Goal: Communication & Community: Answer question/provide support

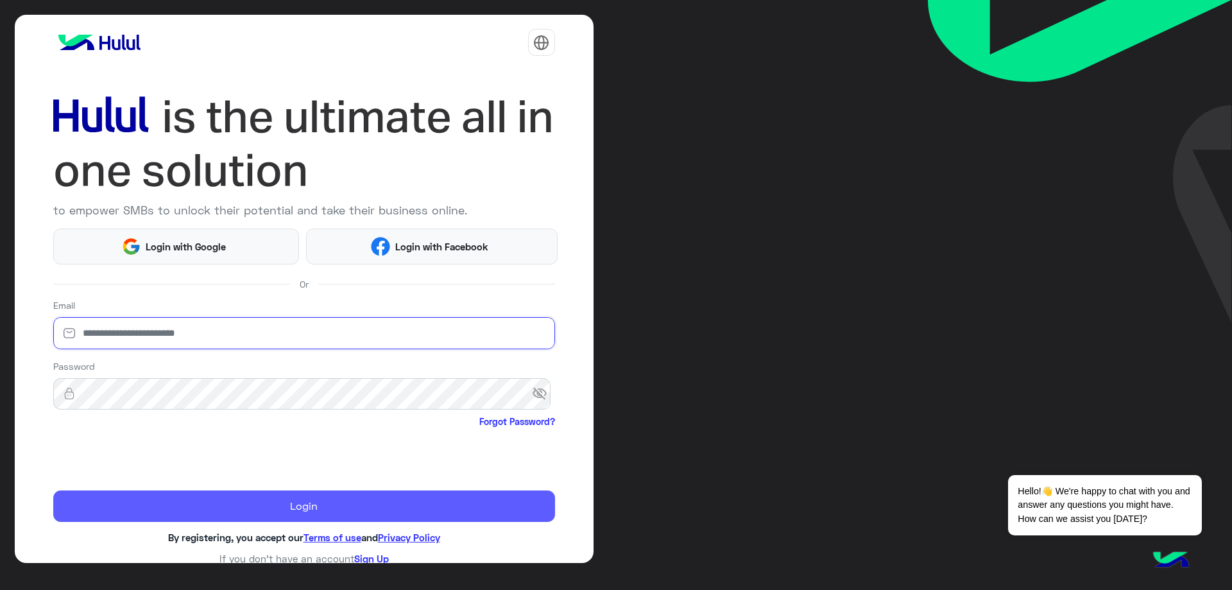
type input "**********"
click at [138, 503] on button "Login" at bounding box center [304, 506] width 502 height 32
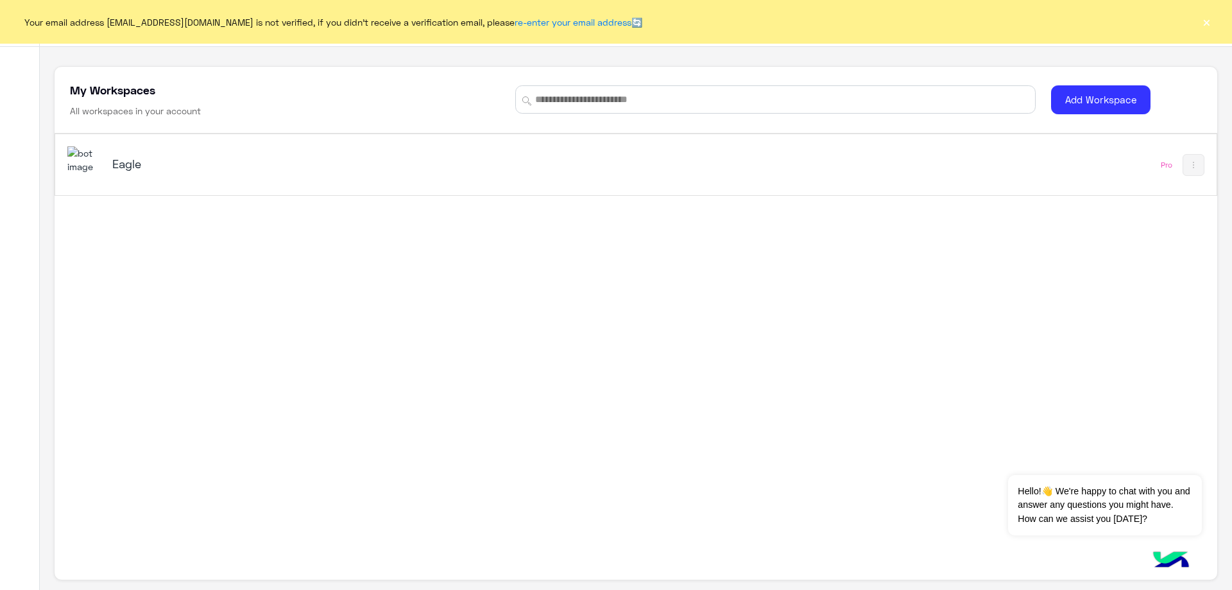
click at [111, 162] on div "Eagle" at bounding box center [408, 164] width 682 height 37
click at [1209, 23] on button "×" at bounding box center [1206, 21] width 13 height 13
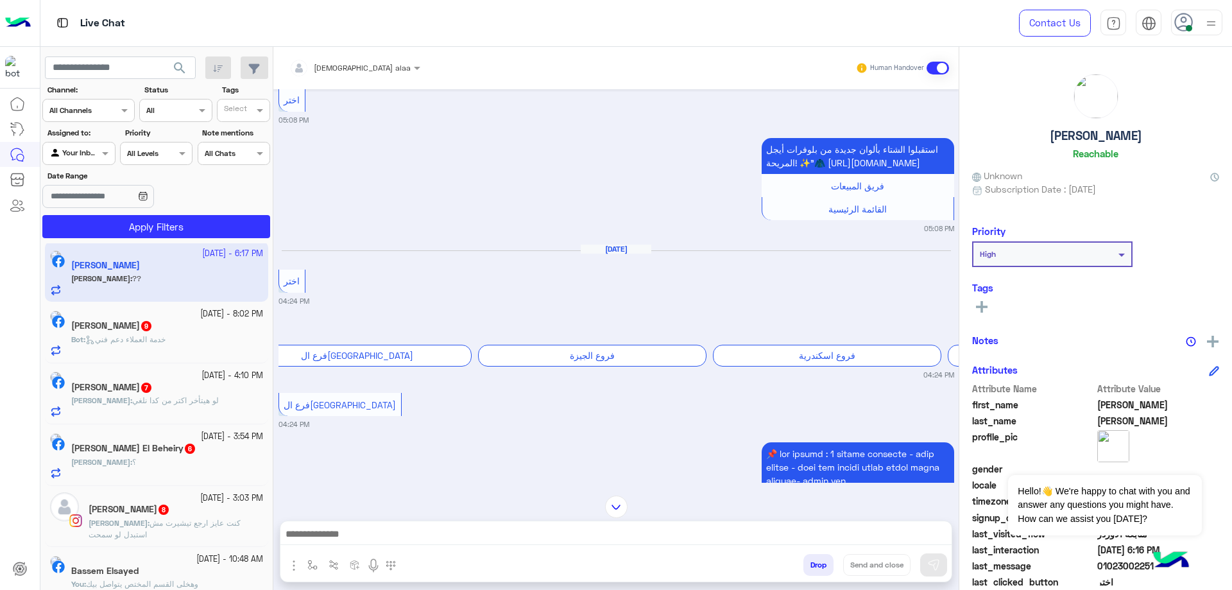
scroll to position [2333, 0]
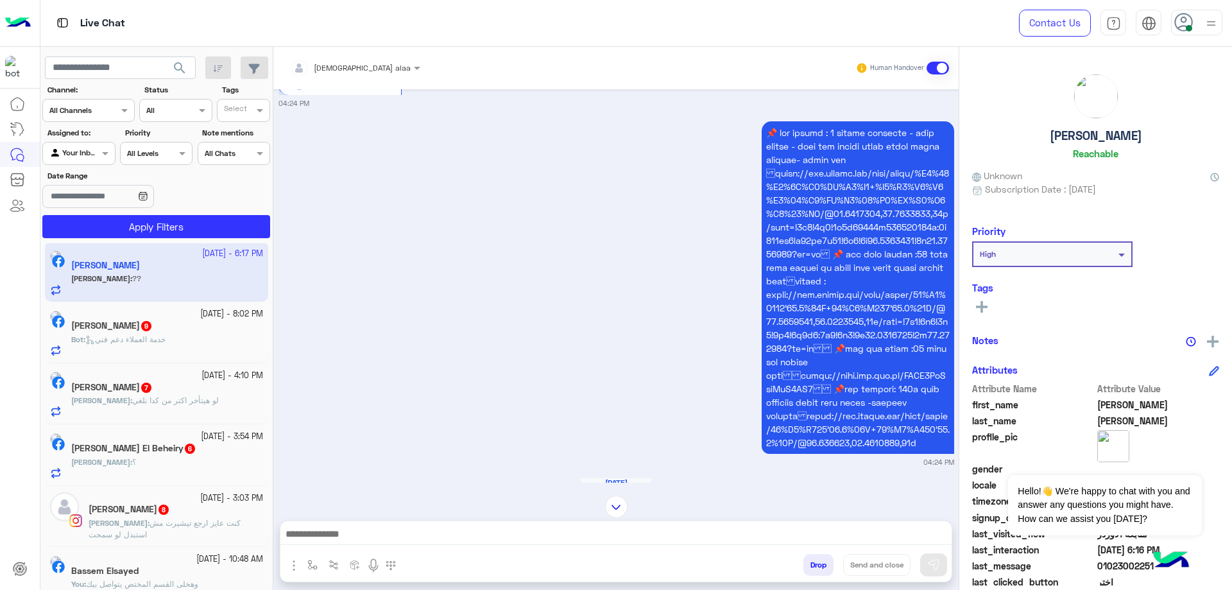
drag, startPoint x: 1044, startPoint y: 138, endPoint x: 1159, endPoint y: 137, distance: 115.5
click at [1159, 137] on div "[PERSON_NAME]" at bounding box center [1095, 119] width 247 height 90
copy h5 "[PERSON_NAME]"
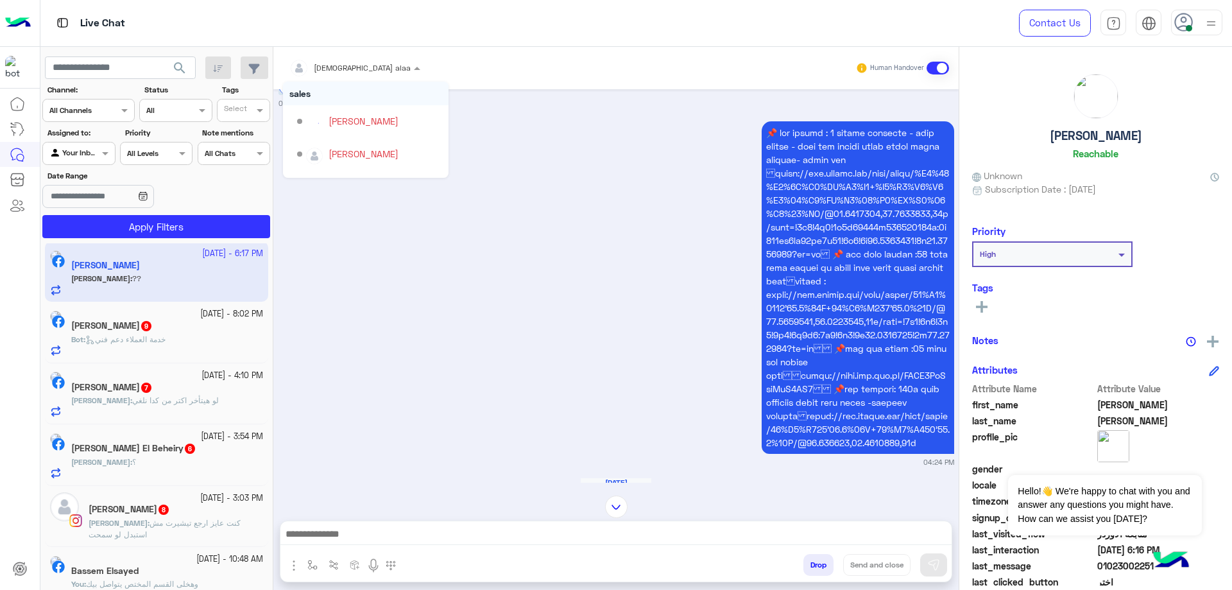
click at [321, 73] on div "[DEMOGRAPHIC_DATA] alaa" at bounding box center [362, 68] width 97 height 12
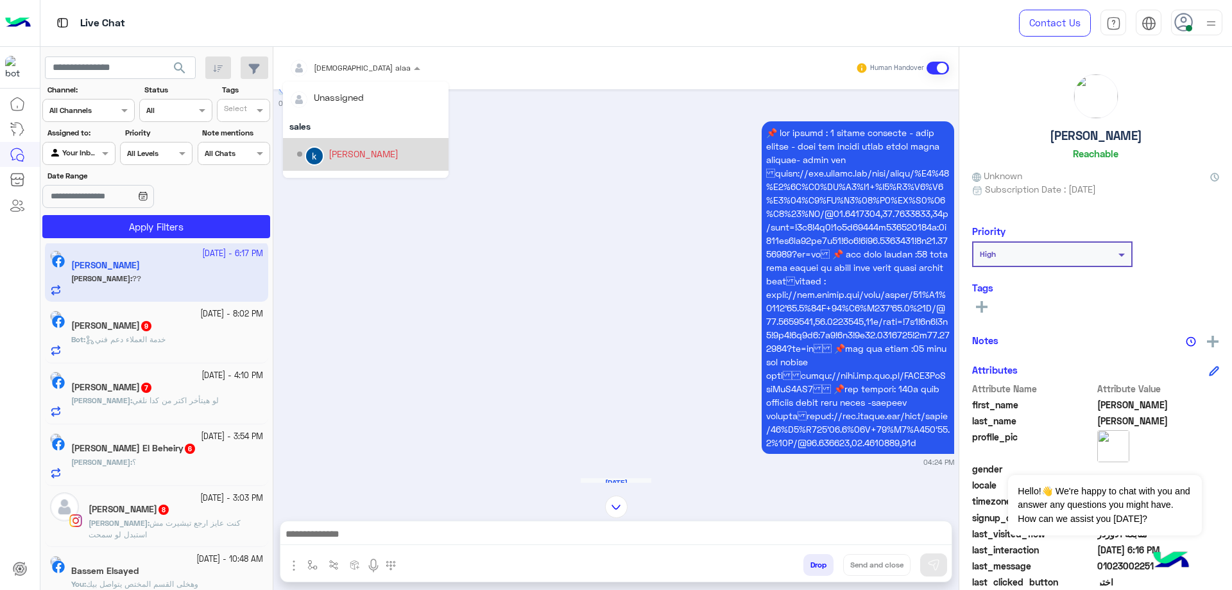
click at [361, 160] on div "[PERSON_NAME]" at bounding box center [364, 153] width 70 height 13
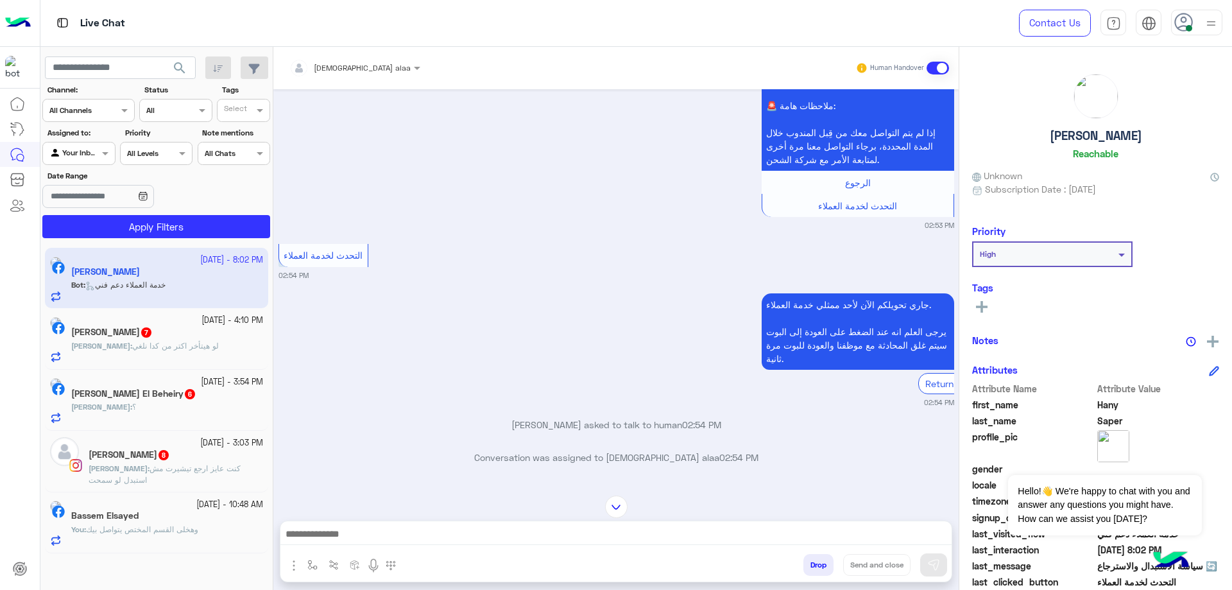
scroll to position [1643, 0]
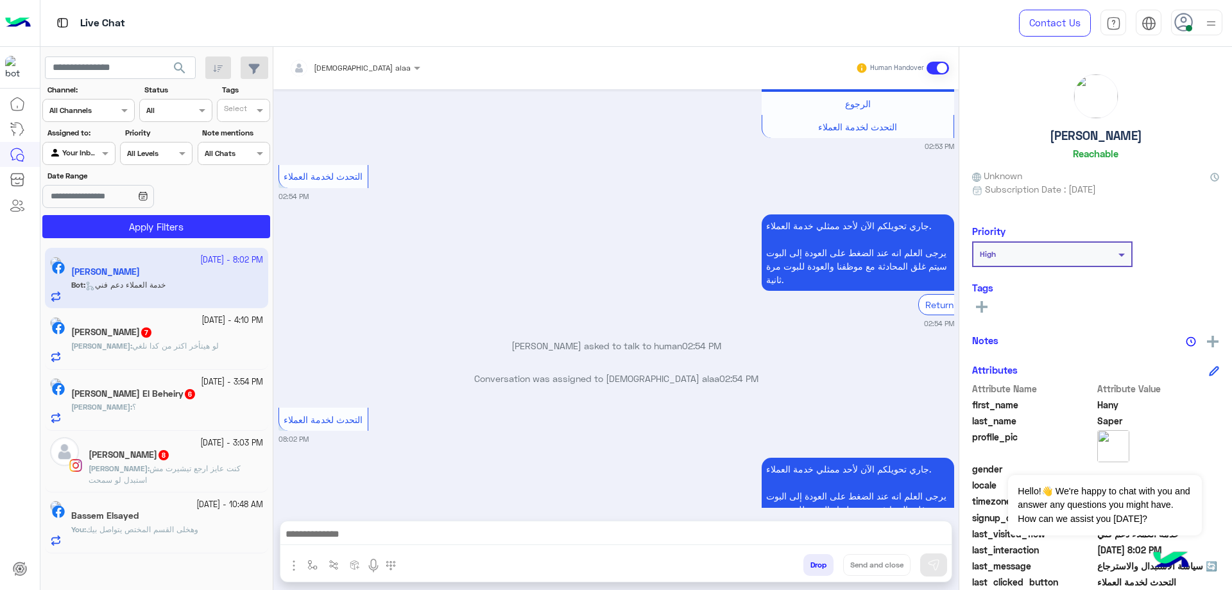
drag, startPoint x: 1052, startPoint y: 142, endPoint x: 1143, endPoint y: 141, distance: 91.8
click at [1143, 141] on div "[PERSON_NAME] Reachable" at bounding box center [1095, 119] width 247 height 90
copy h5 "[PERSON_NAME]"
click at [344, 76] on div "[DEMOGRAPHIC_DATA] alaa" at bounding box center [349, 68] width 121 height 26
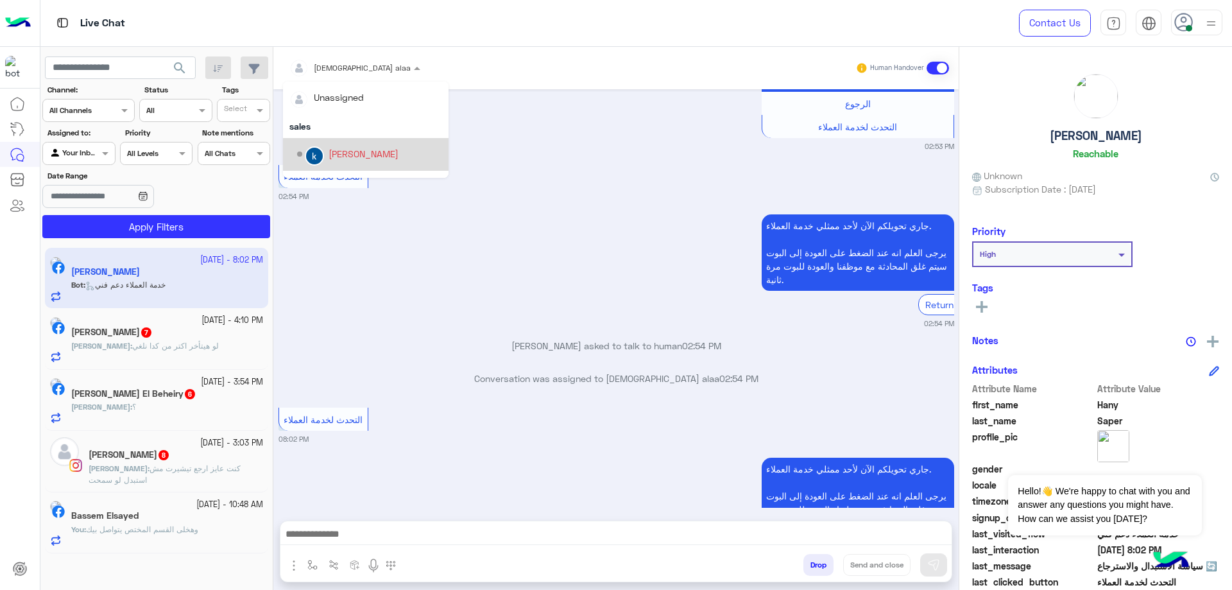
scroll to position [107, 0]
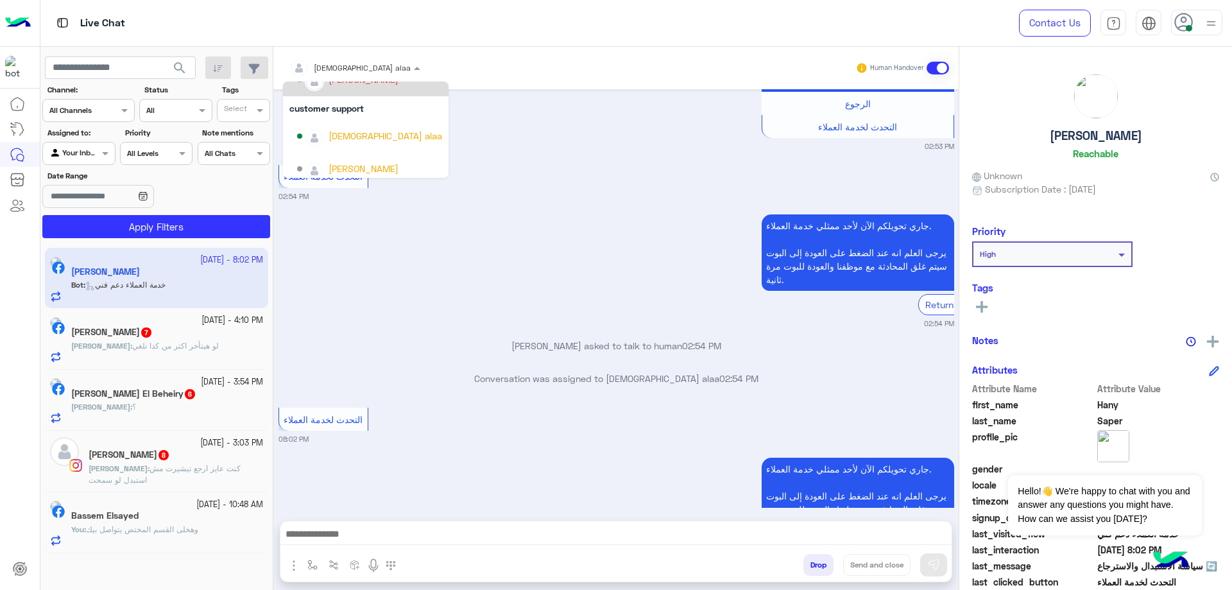
click at [367, 87] on div "[PERSON_NAME]" at bounding box center [369, 80] width 145 height 22
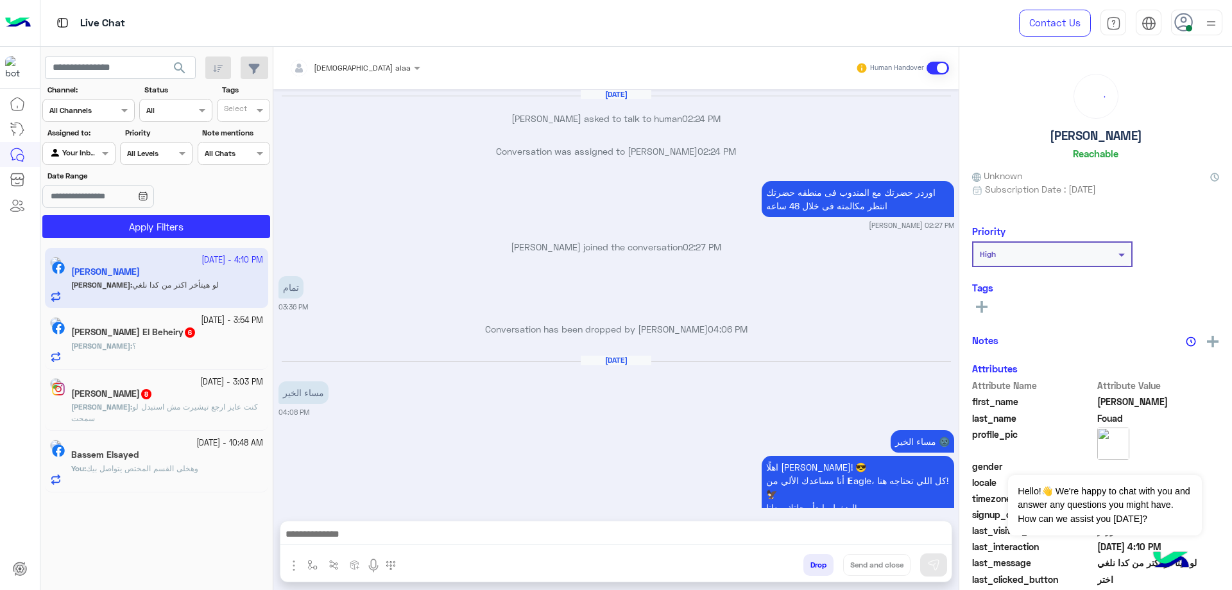
scroll to position [905, 0]
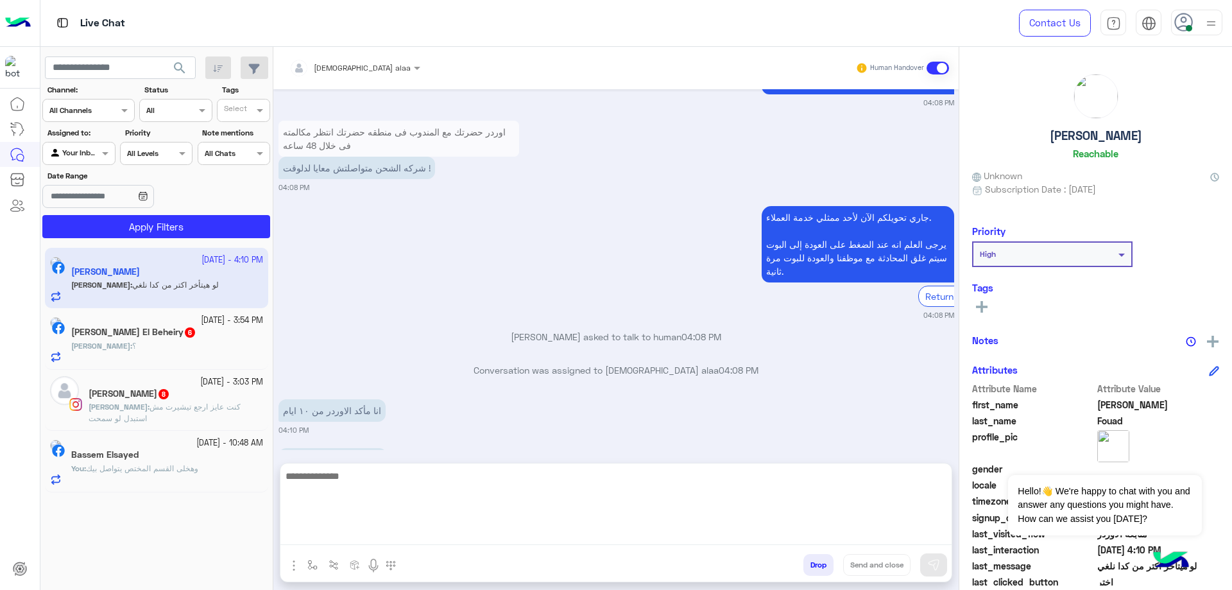
click at [430, 537] on textarea at bounding box center [615, 506] width 671 height 77
type textarea "**********"
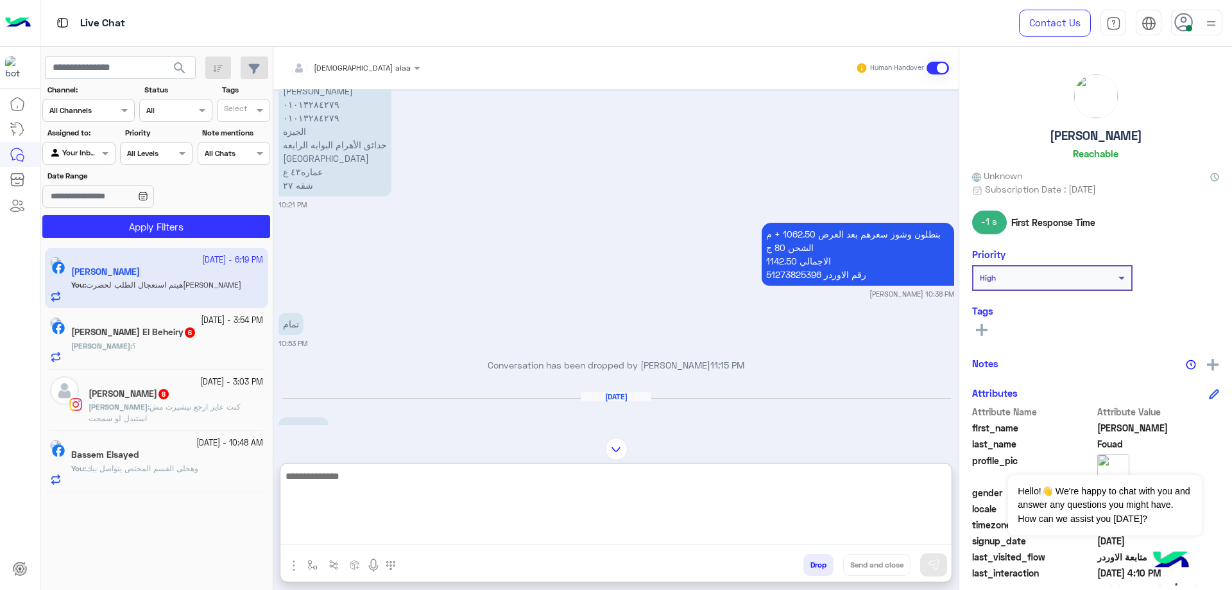
scroll to position [507, 0]
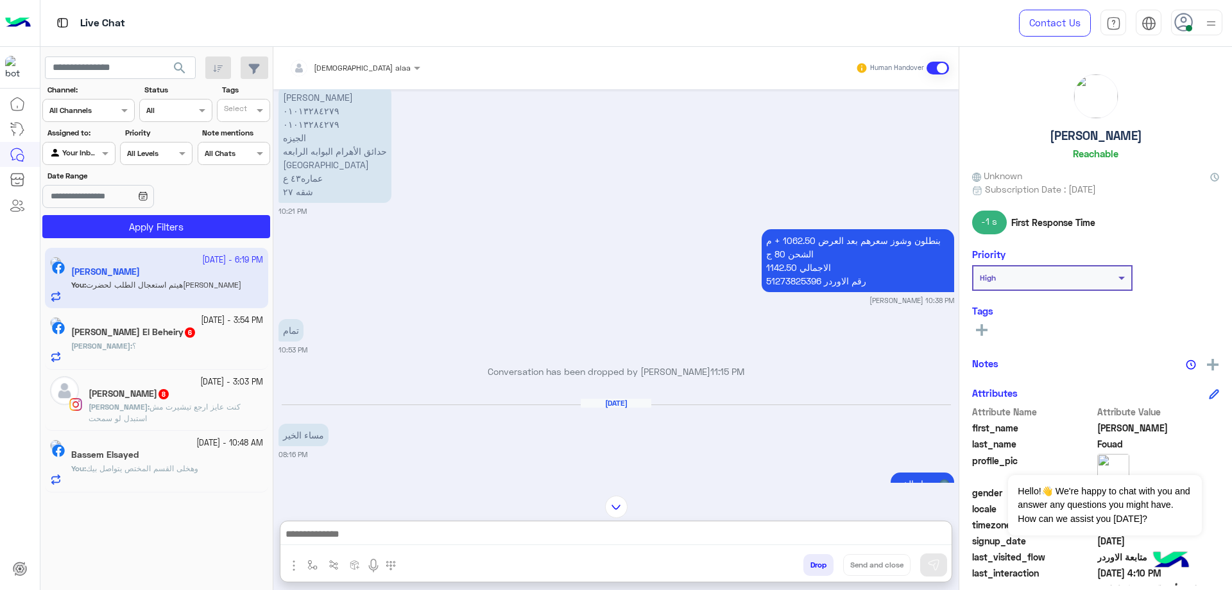
click at [798, 285] on p "بنطلون وشوز سعرهم بعد العرض 1062.50 + م الشحن 80 ج الاجمالي 1142.50 رقم الاوردر…" at bounding box center [858, 260] width 192 height 63
copy p "51273825396"
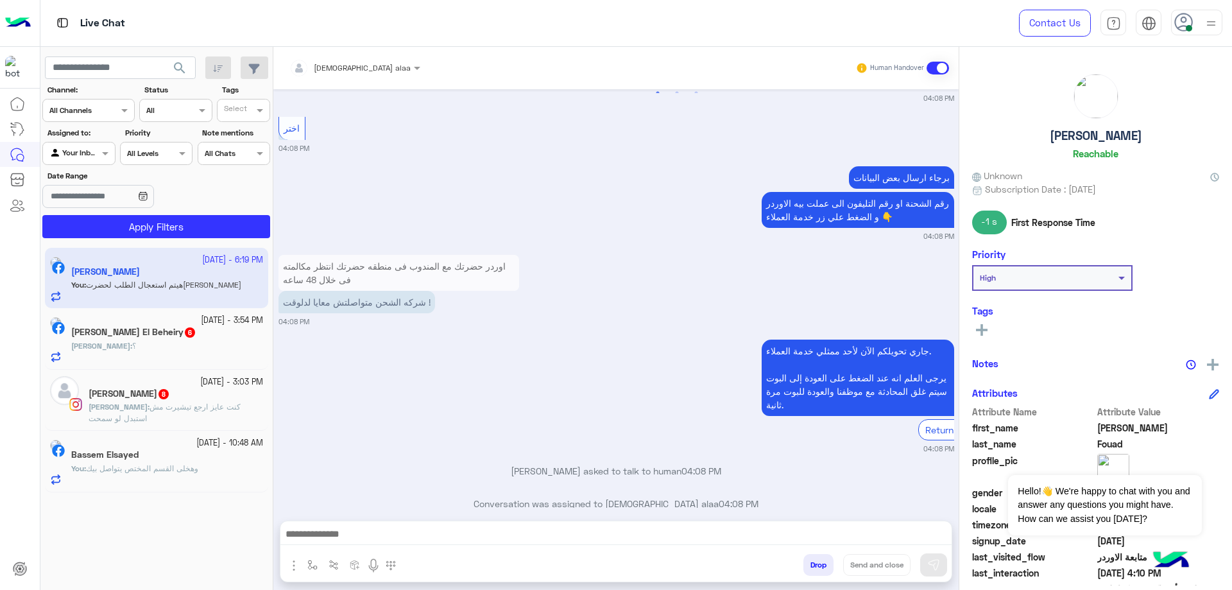
scroll to position [3767, 0]
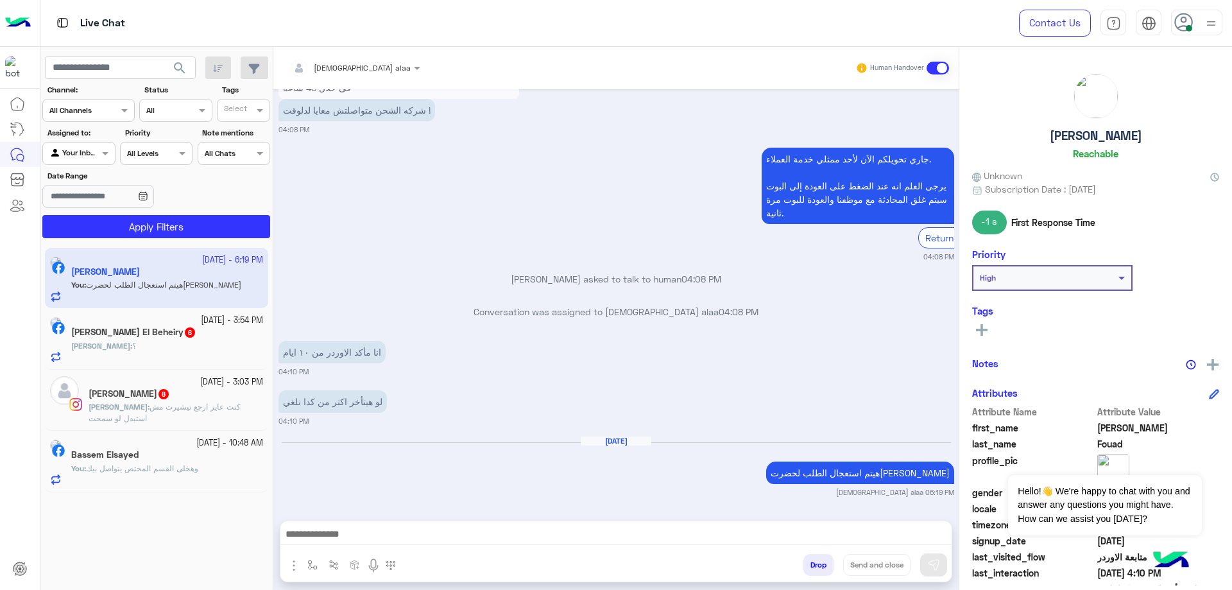
drag, startPoint x: 1028, startPoint y: 136, endPoint x: 1177, endPoint y: 141, distance: 148.9
click at [1177, 141] on div "[PERSON_NAME]" at bounding box center [1095, 119] width 247 height 90
copy h5 "[PERSON_NAME]"
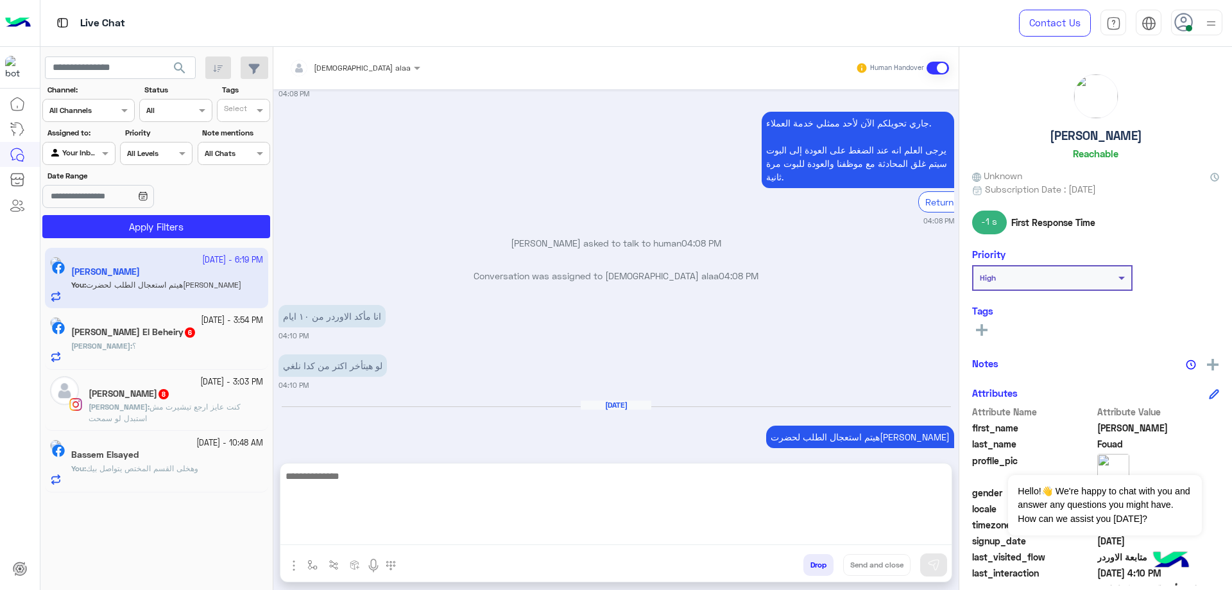
click at [751, 536] on textarea at bounding box center [615, 506] width 671 height 77
type textarea "**********"
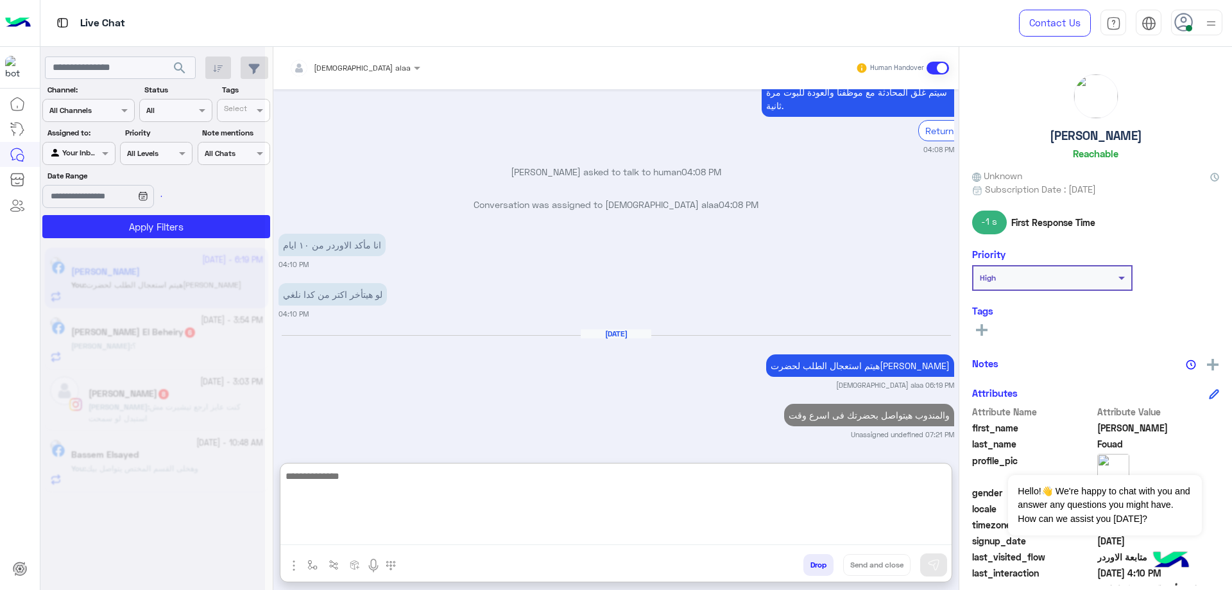
scroll to position [3923, 0]
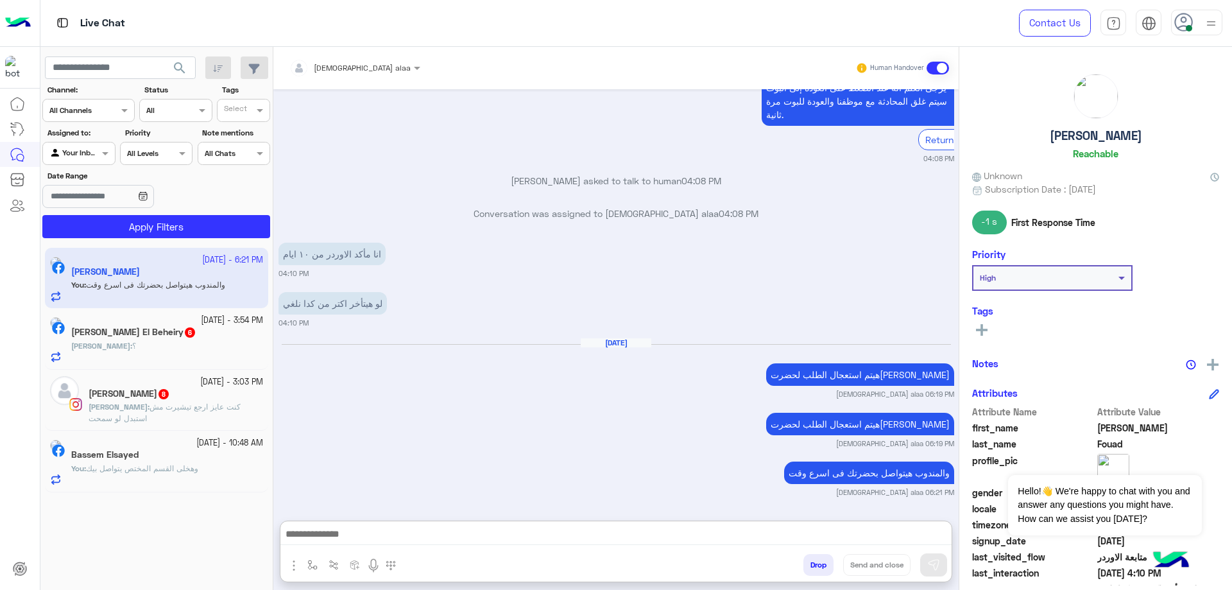
click at [810, 565] on button "Drop" at bounding box center [818, 565] width 30 height 22
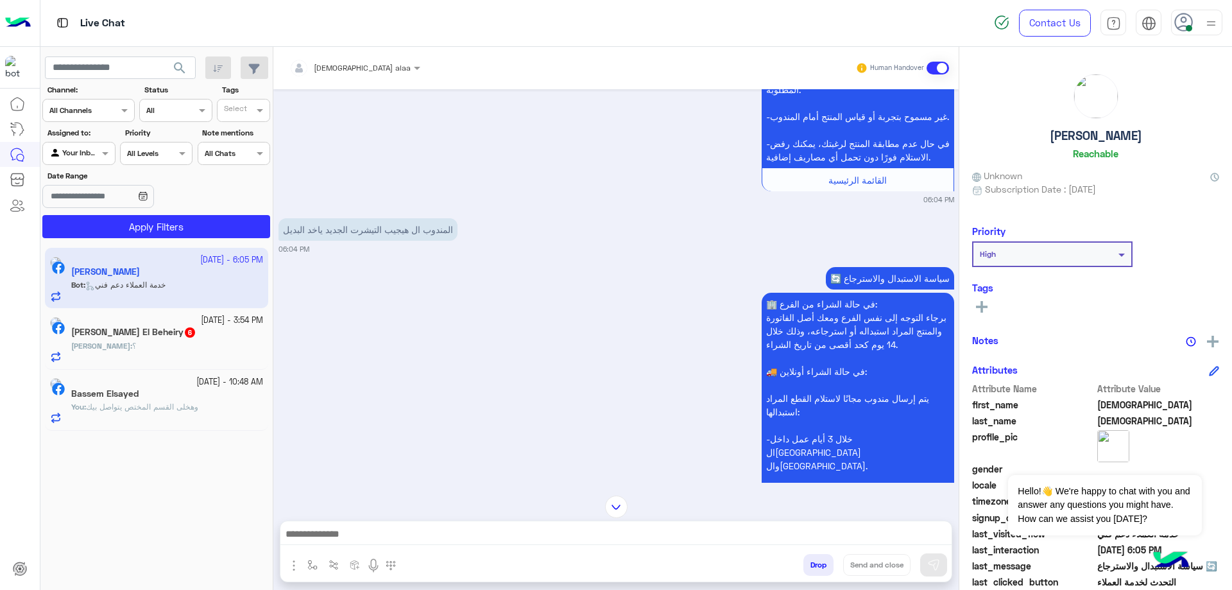
scroll to position [790, 0]
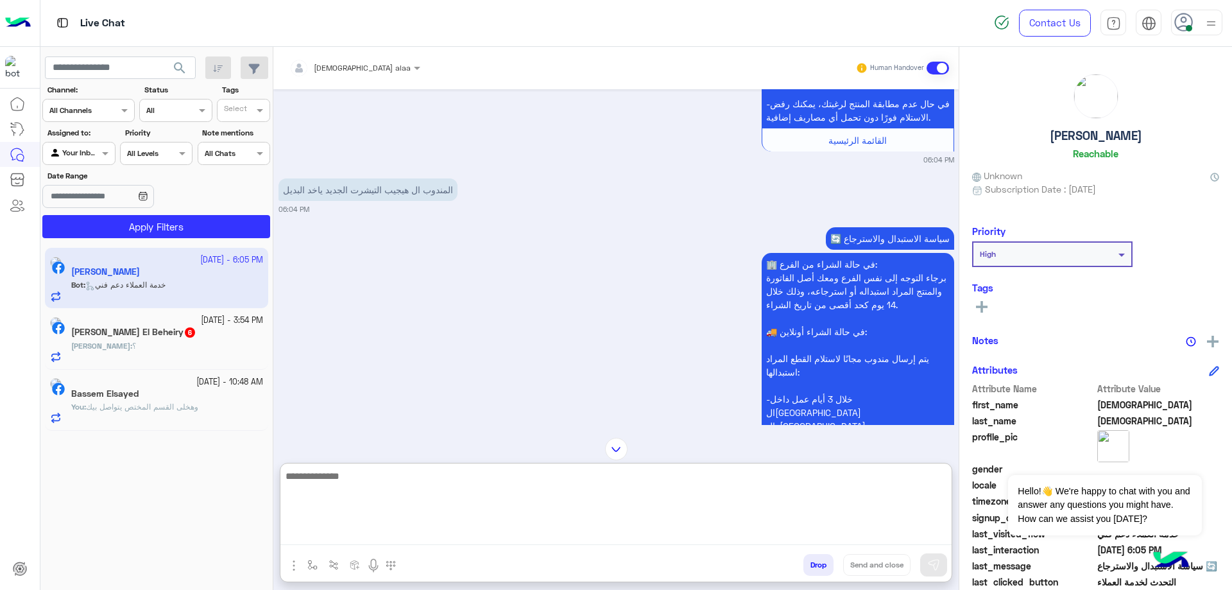
click at [576, 529] on textarea at bounding box center [615, 506] width 671 height 77
type textarea "**********"
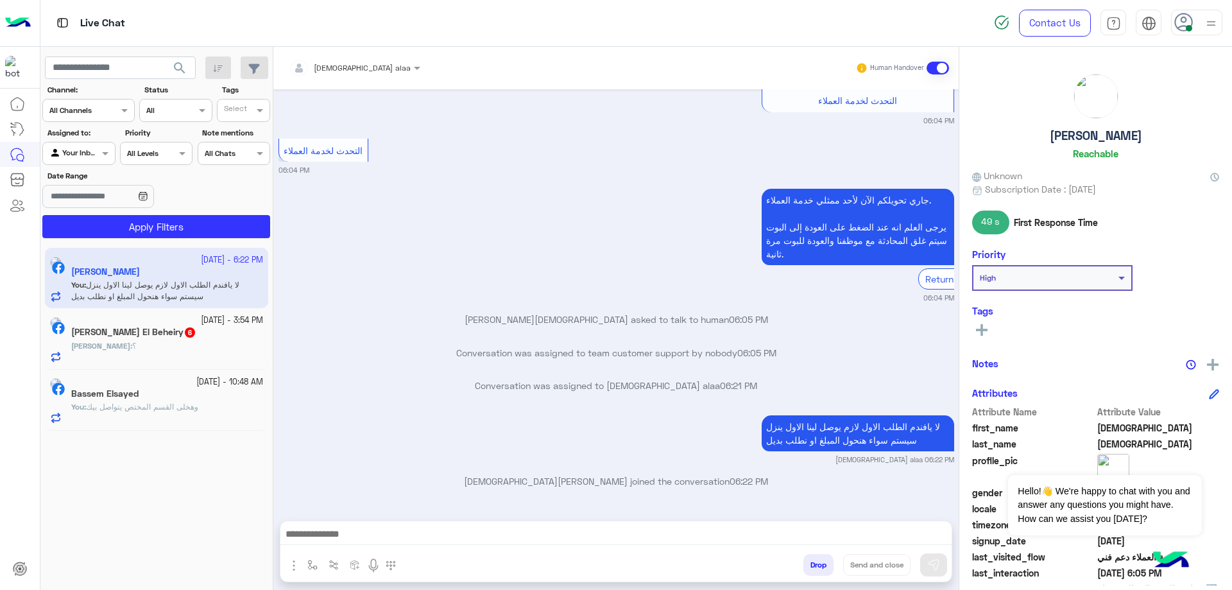
scroll to position [1314, 0]
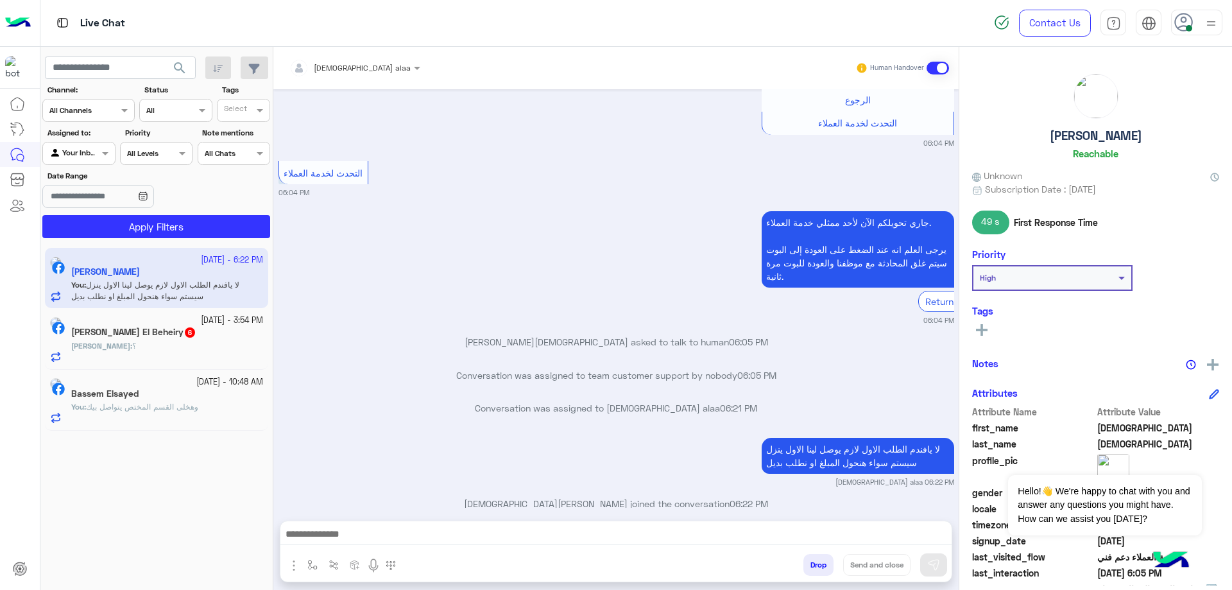
copy h5 "[PERSON_NAME]"
drag, startPoint x: 1014, startPoint y: 142, endPoint x: 1182, endPoint y: 148, distance: 168.2
click at [1182, 148] on div "[PERSON_NAME]" at bounding box center [1095, 119] width 247 height 90
click at [810, 572] on button "Drop" at bounding box center [818, 565] width 30 height 22
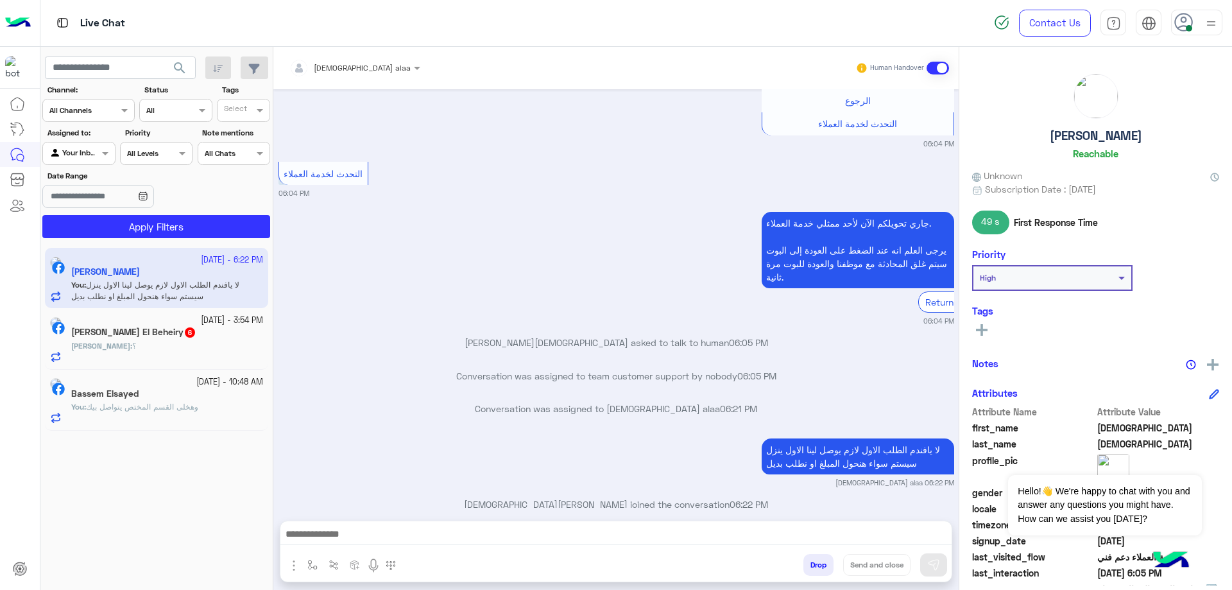
scroll to position [1347, 0]
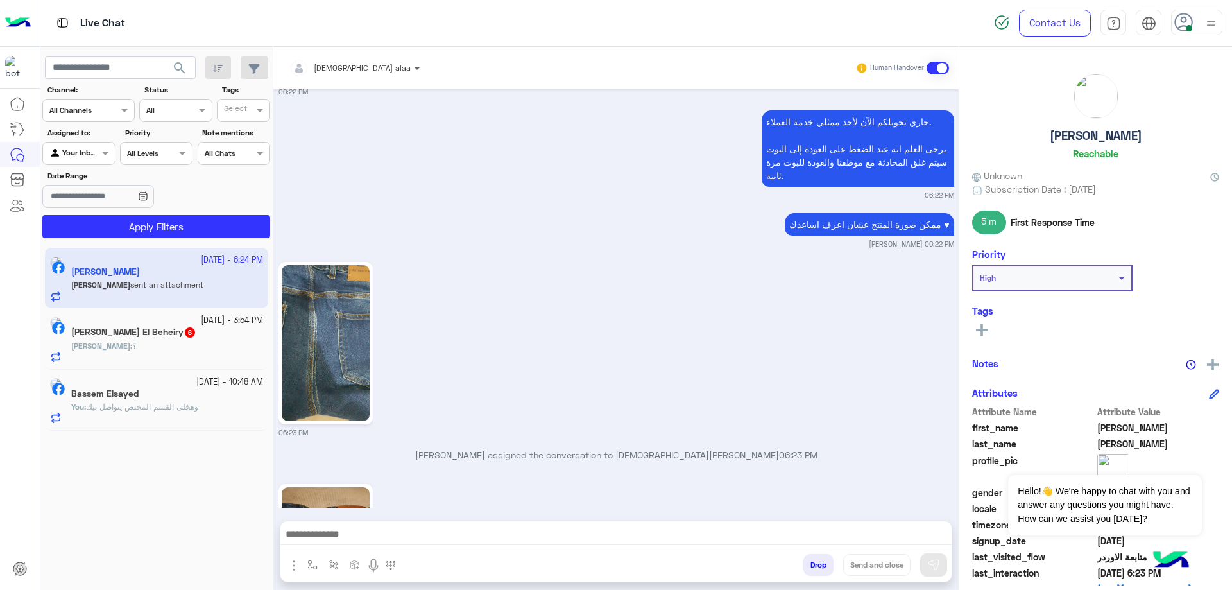
scroll to position [3177, 0]
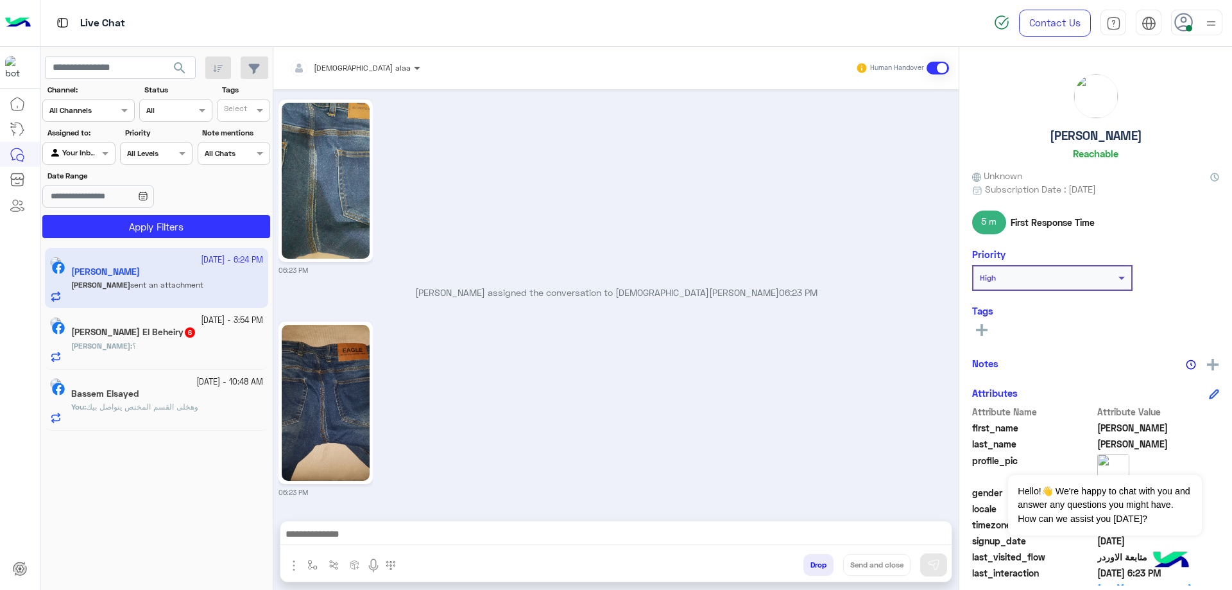
click at [348, 71] on span "[DEMOGRAPHIC_DATA] alaa" at bounding box center [362, 68] width 97 height 10
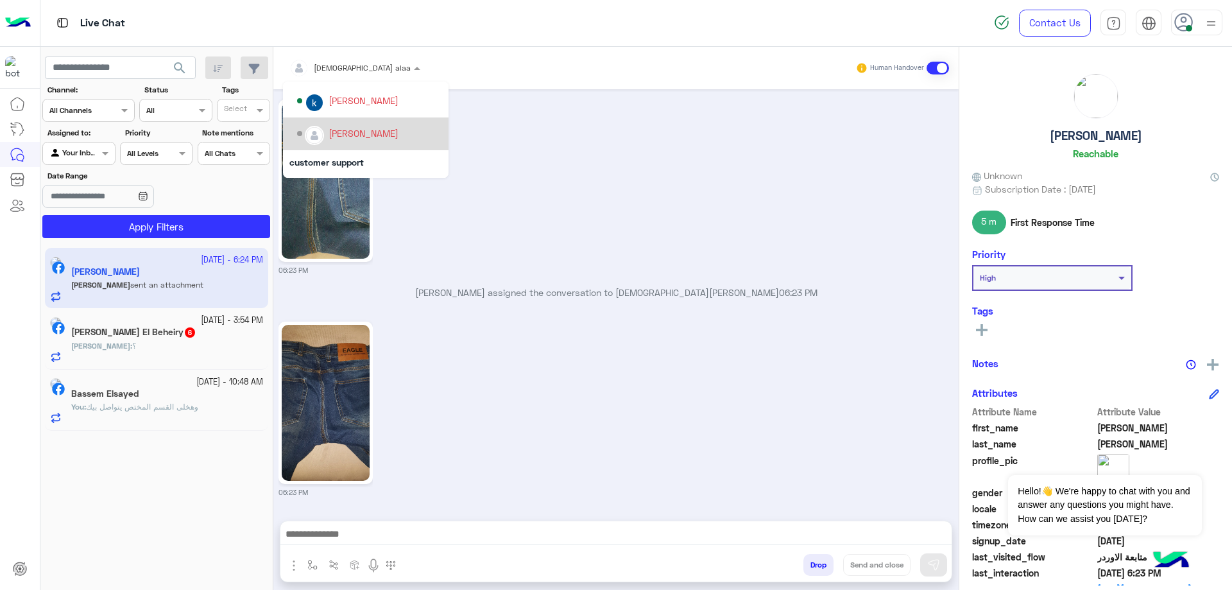
scroll to position [115, 0]
click at [341, 155] on div "[PERSON_NAME]" at bounding box center [364, 160] width 70 height 13
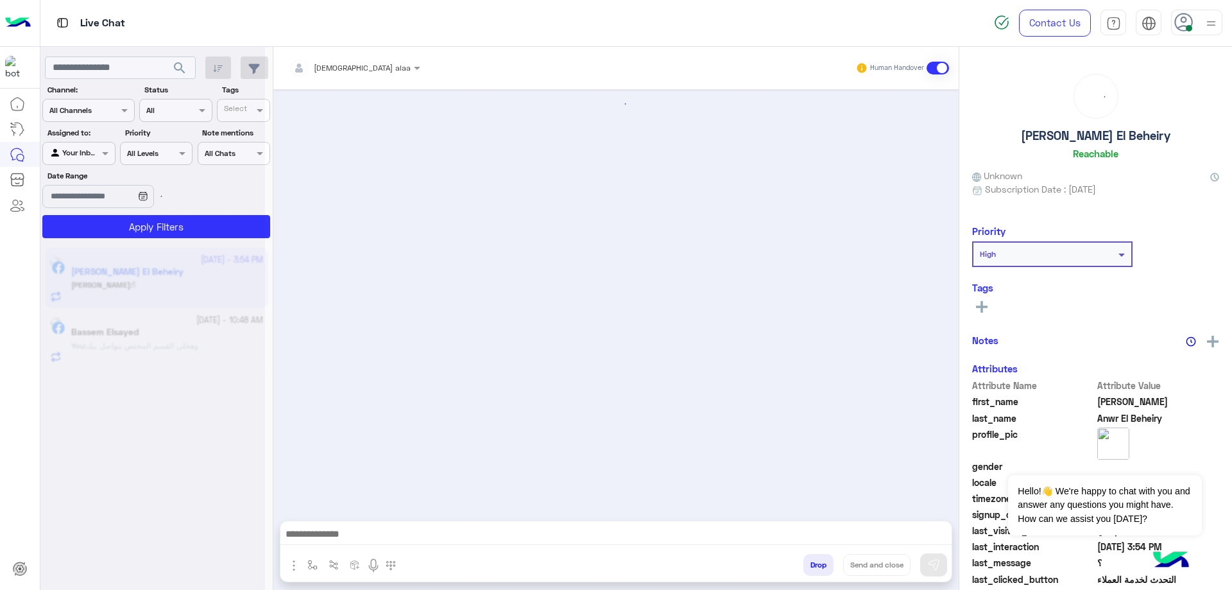
scroll to position [1385, 0]
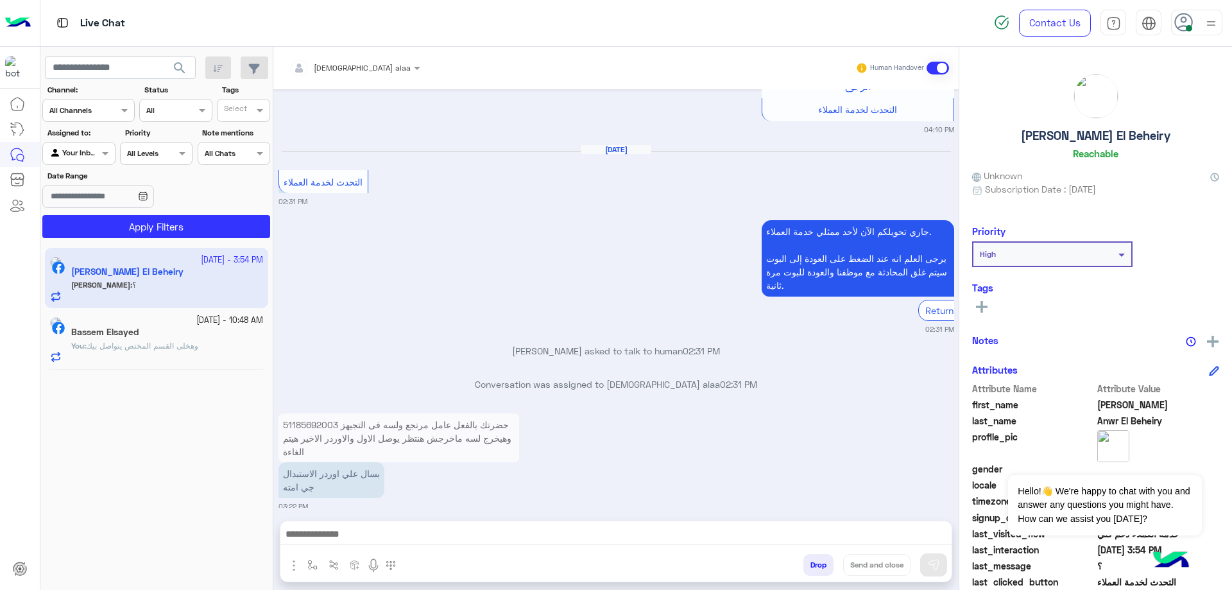
click at [344, 413] on p "51185692003 حضرتك بالفعل عامل مرتجع ولسه فى التجيهز وهيخرج لسه ماخرجش هنتظر يوص…" at bounding box center [398, 437] width 241 height 49
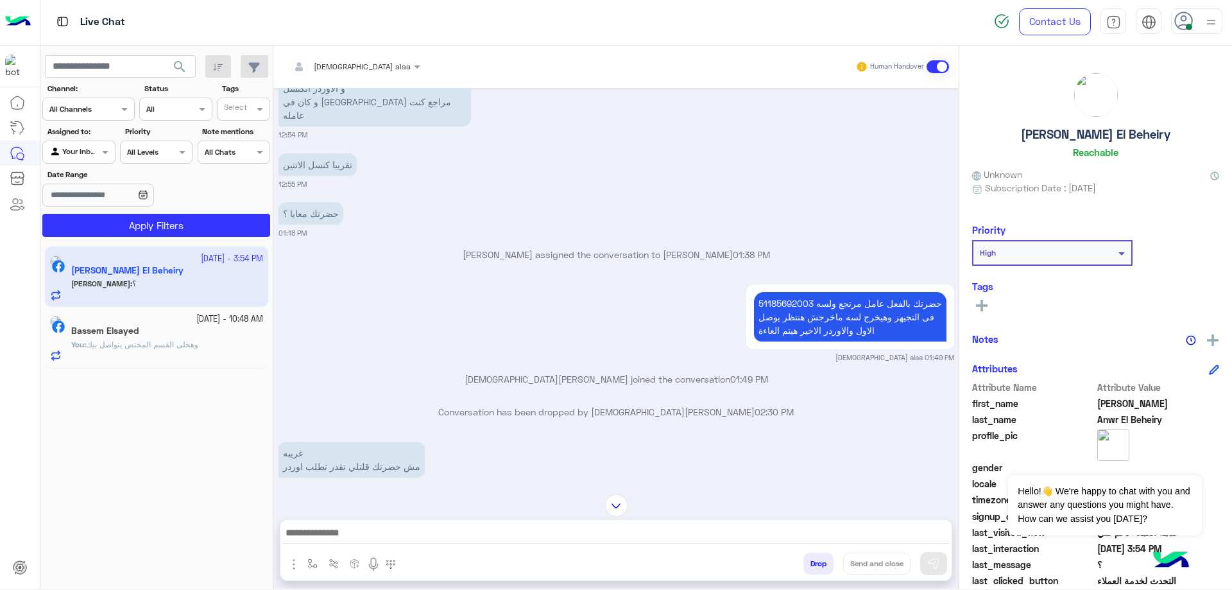
scroll to position [237, 0]
click at [773, 293] on p "51185692003 حضرتك بالفعل عامل مرتجع ولسه فى التجيهز وهيخرج لسه ماخرجش هنتظر يوص…" at bounding box center [850, 317] width 192 height 49
copy p "51185692003"
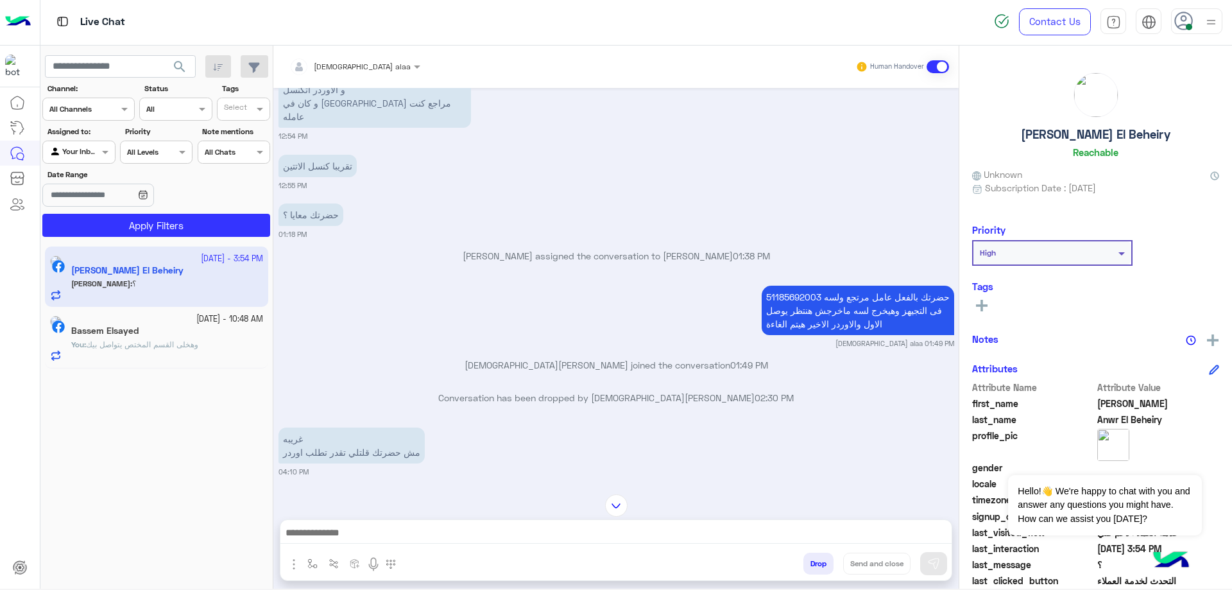
click at [173, 329] on div "Bassem Elsayed" at bounding box center [167, 331] width 192 height 13
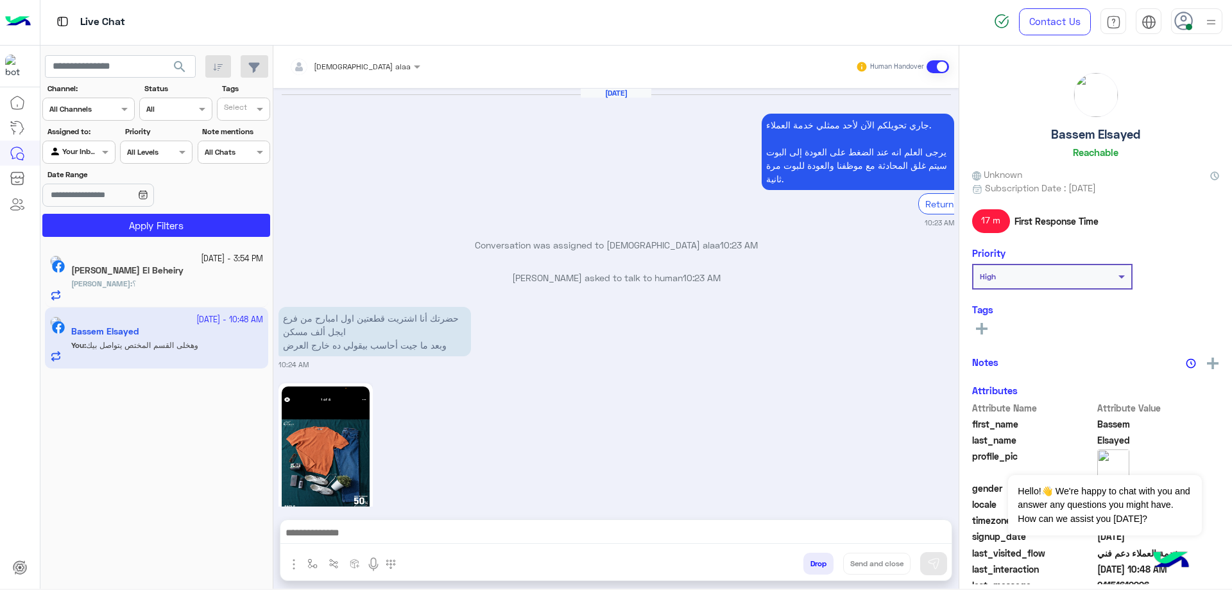
scroll to position [966, 0]
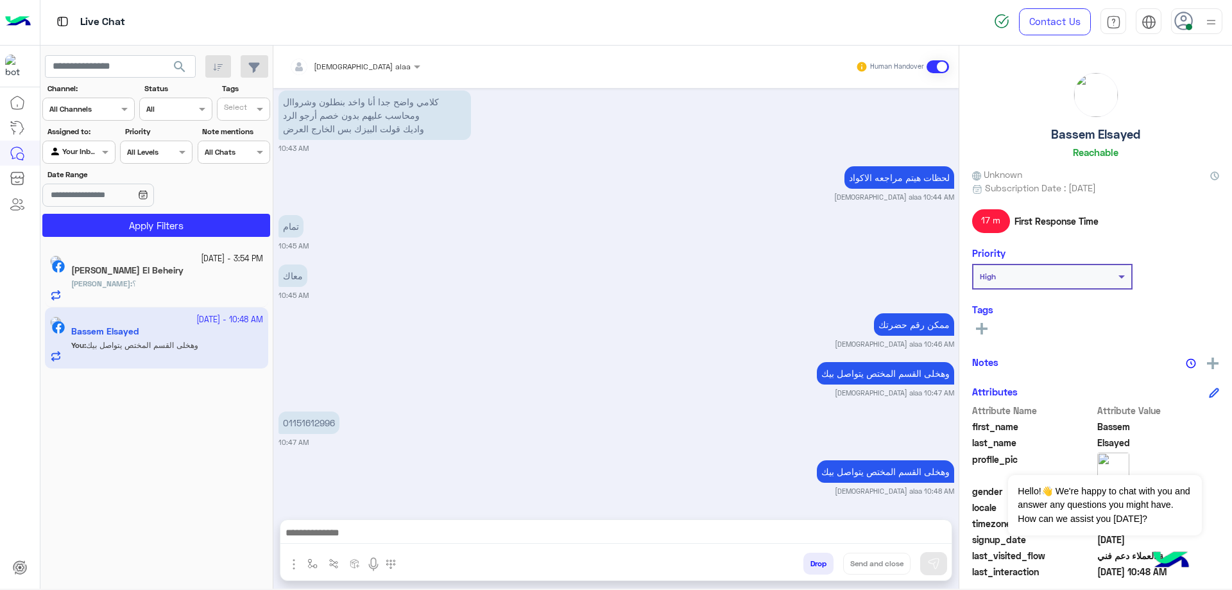
click at [822, 570] on button "Drop" at bounding box center [818, 563] width 30 height 22
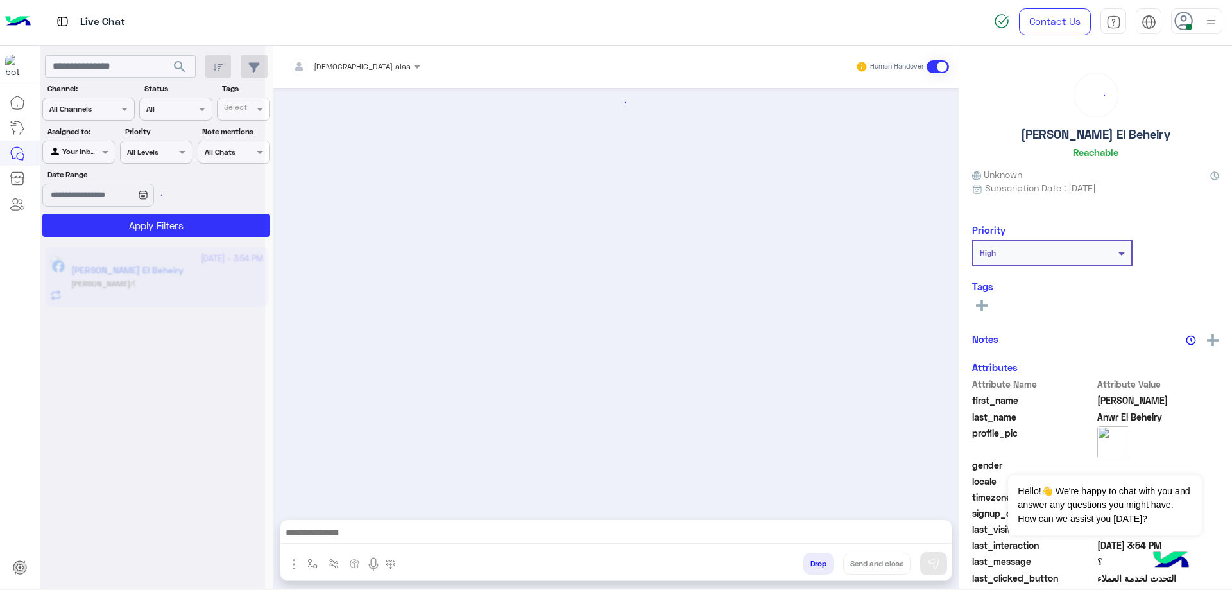
scroll to position [1385, 0]
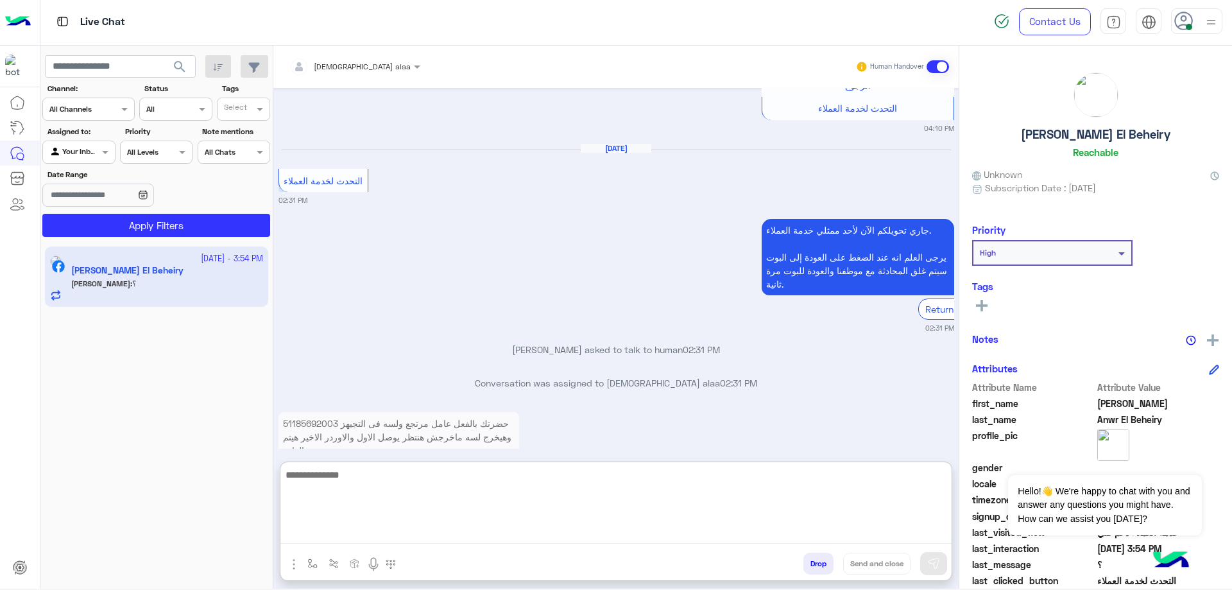
click at [499, 536] on textarea at bounding box center [615, 504] width 671 height 77
type textarea "**********"
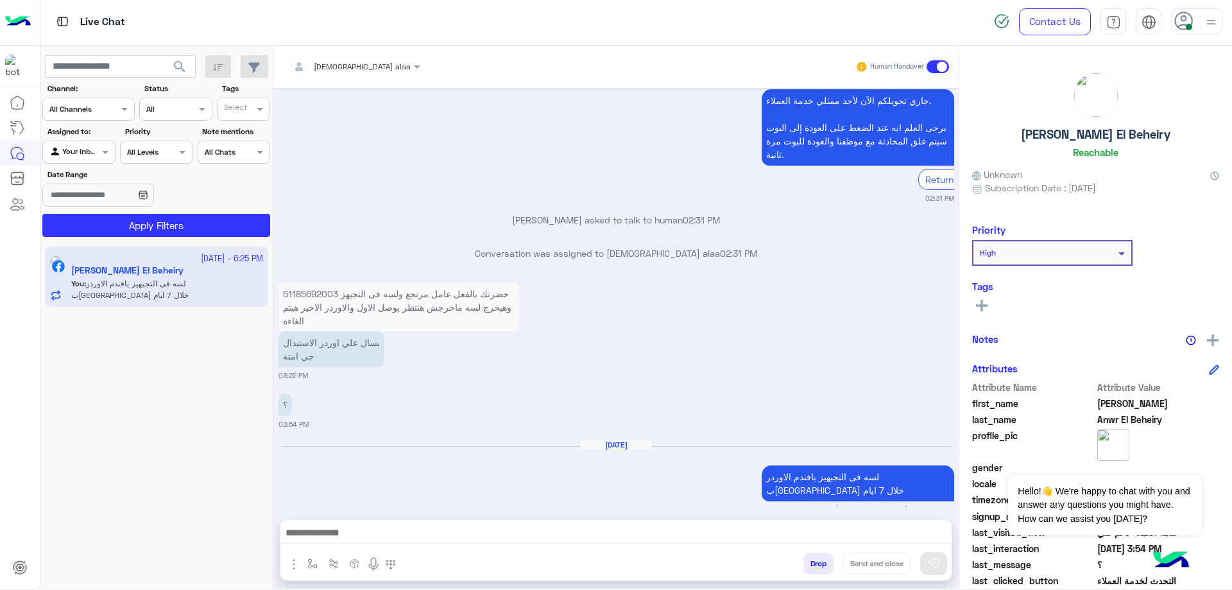
scroll to position [1456, 0]
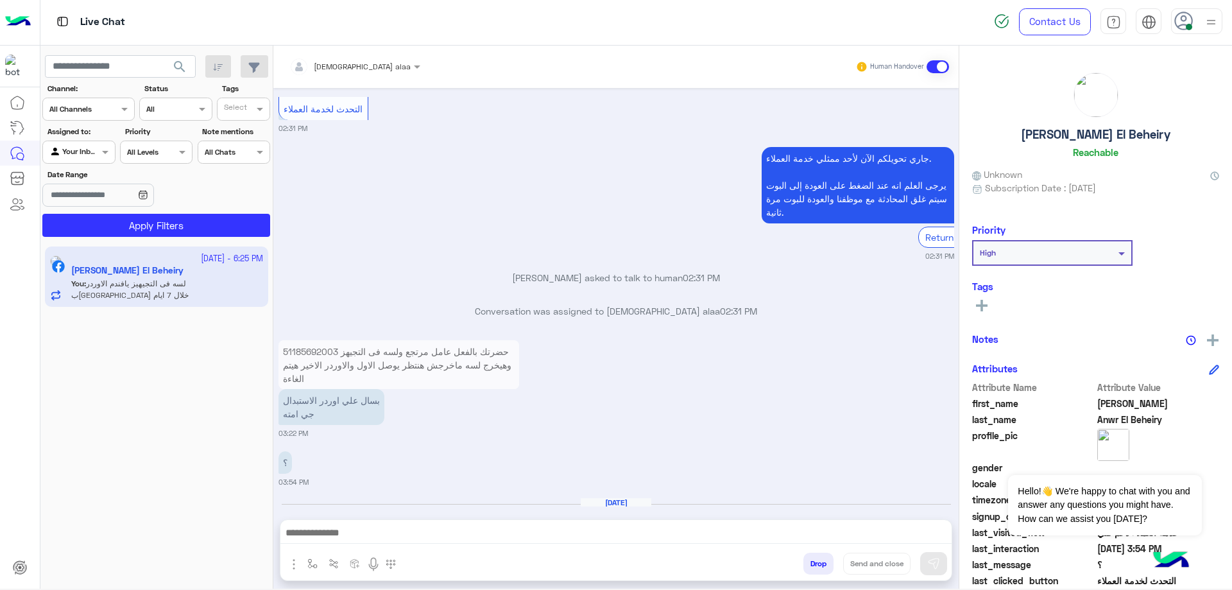
drag, startPoint x: 1003, startPoint y: 142, endPoint x: 1185, endPoint y: 157, distance: 182.8
click at [1185, 157] on div "[PERSON_NAME] El Beheiry Reachable" at bounding box center [1095, 118] width 247 height 90
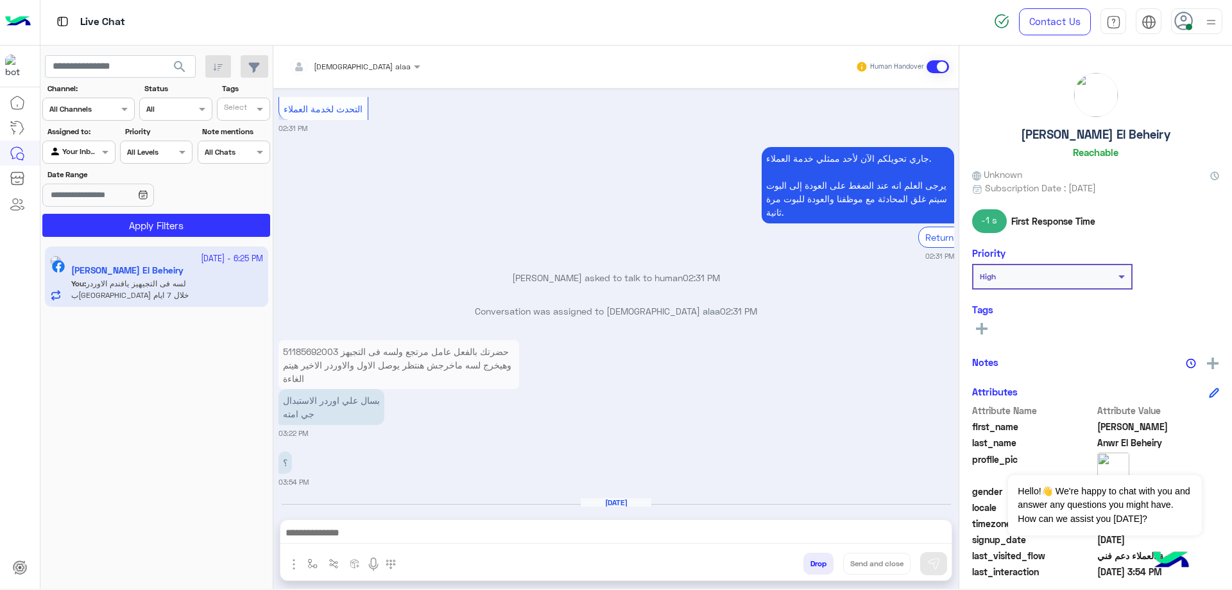
copy h5 "[PERSON_NAME] El Beheiry"
click at [813, 568] on button "Drop" at bounding box center [818, 563] width 30 height 22
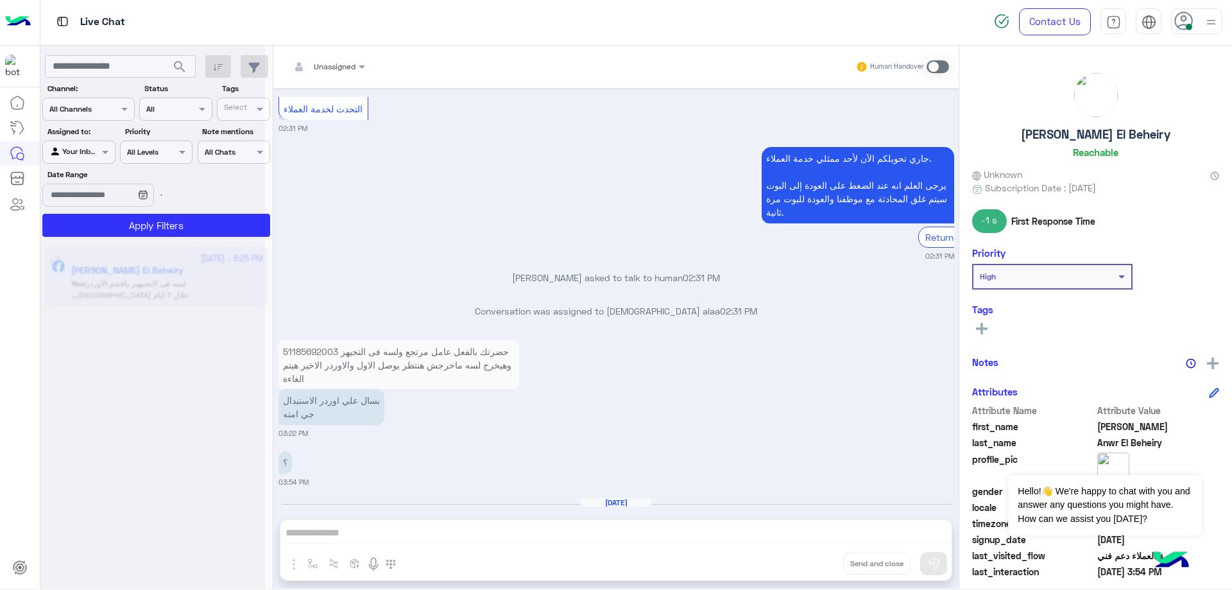
scroll to position [1489, 0]
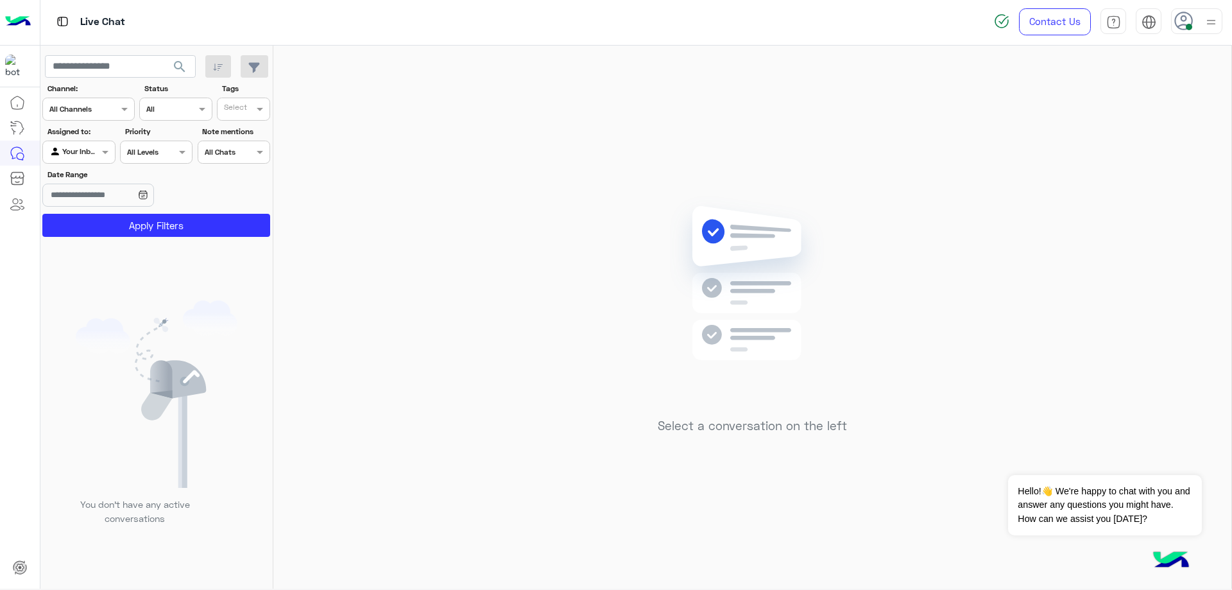
click at [1195, 18] on div at bounding box center [1196, 21] width 51 height 26
click at [1193, 175] on label "Offline" at bounding box center [1142, 180] width 140 height 23
